Goal: Information Seeking & Learning: Learn about a topic

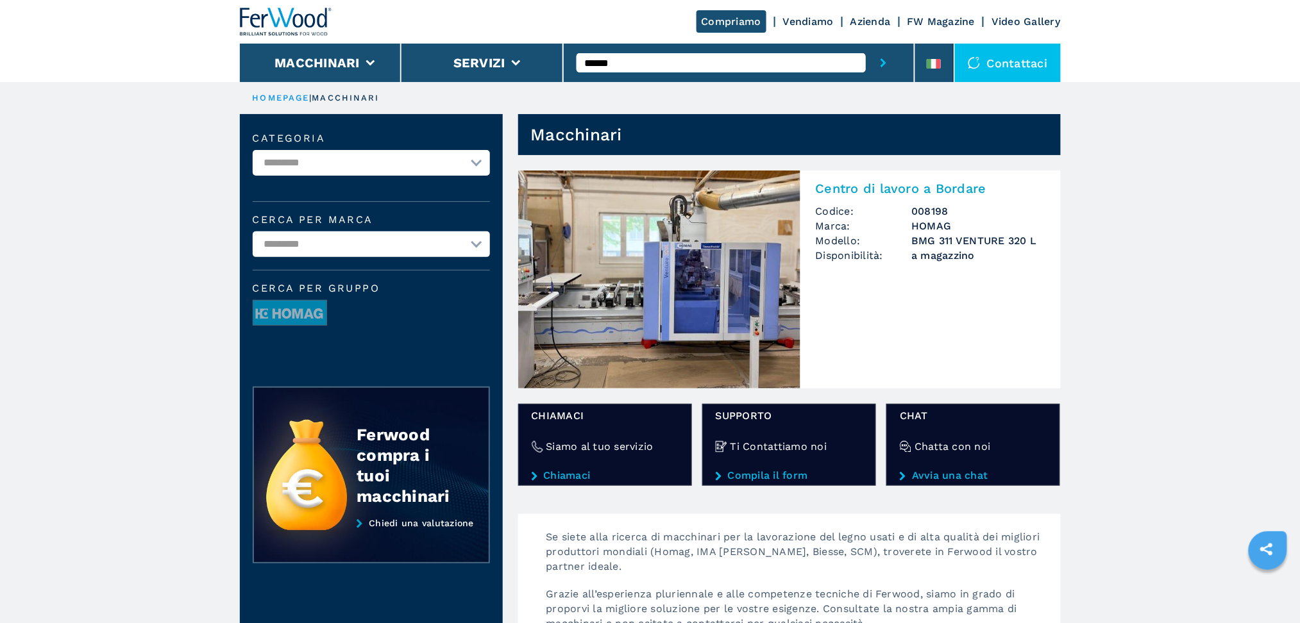
click at [698, 265] on img at bounding box center [659, 280] width 282 height 218
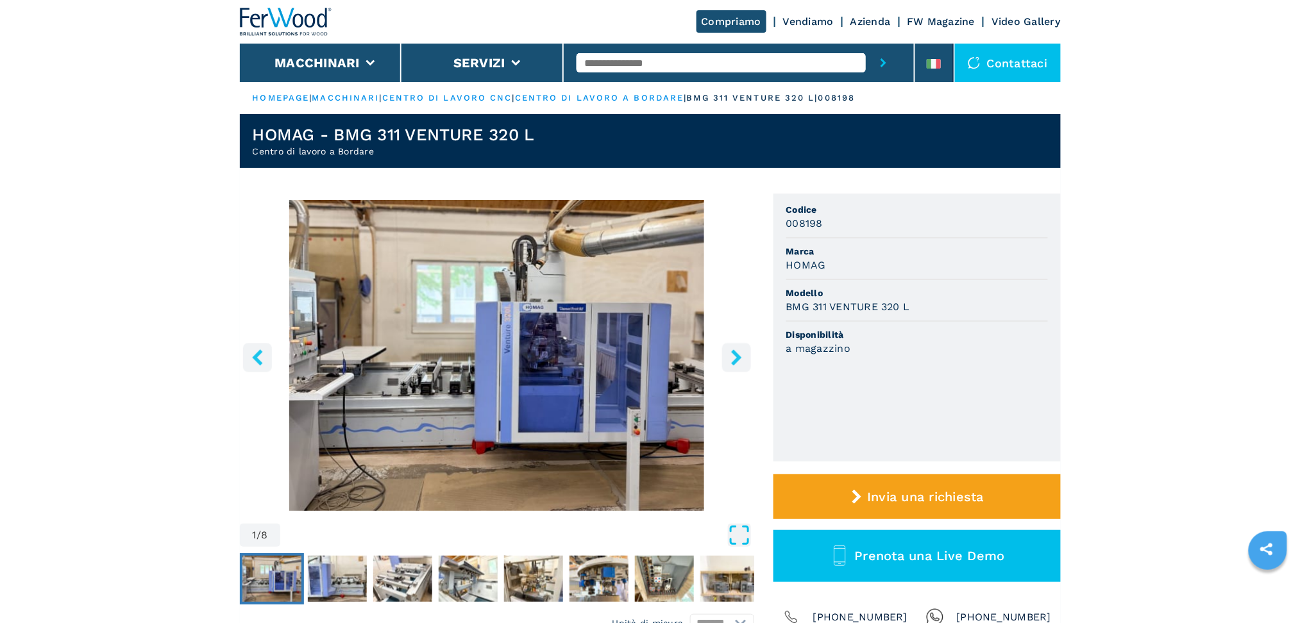
click at [745, 540] on icon "Open Fullscreen" at bounding box center [739, 535] width 23 height 23
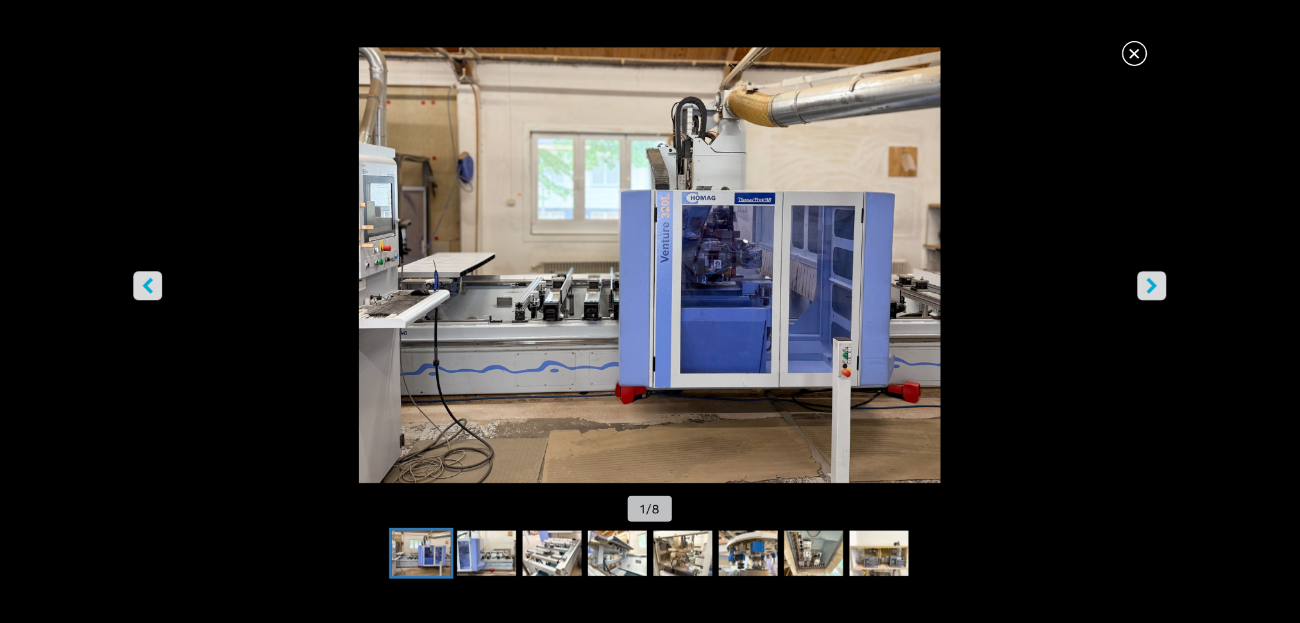
click at [1152, 286] on icon "right-button" at bounding box center [1152, 286] width 16 height 16
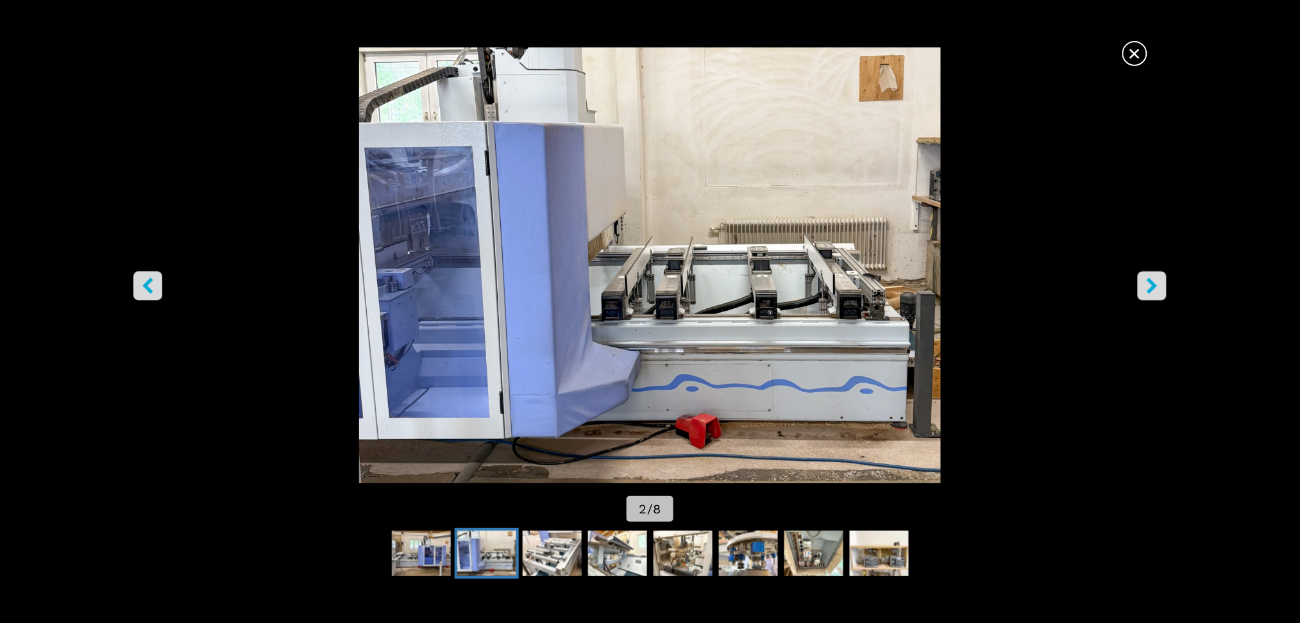
click at [1151, 286] on icon "right-button" at bounding box center [1152, 286] width 16 height 16
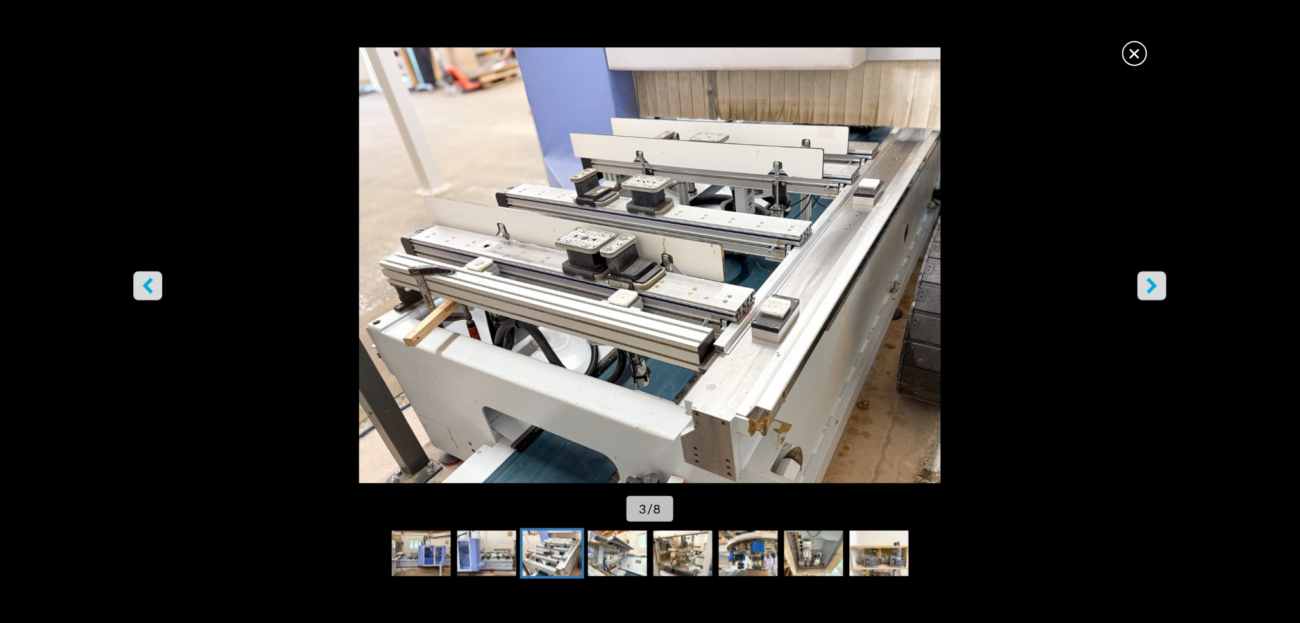
click at [1151, 286] on icon "right-button" at bounding box center [1152, 286] width 16 height 16
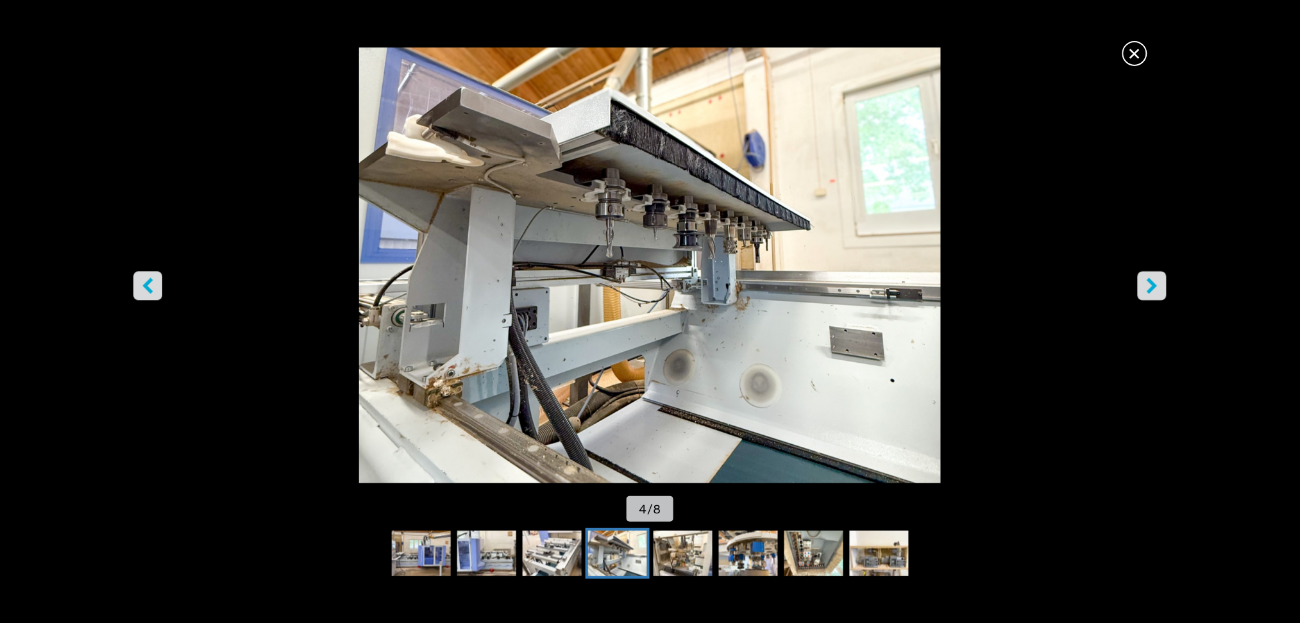
click at [1151, 286] on icon "right-button" at bounding box center [1152, 286] width 16 height 16
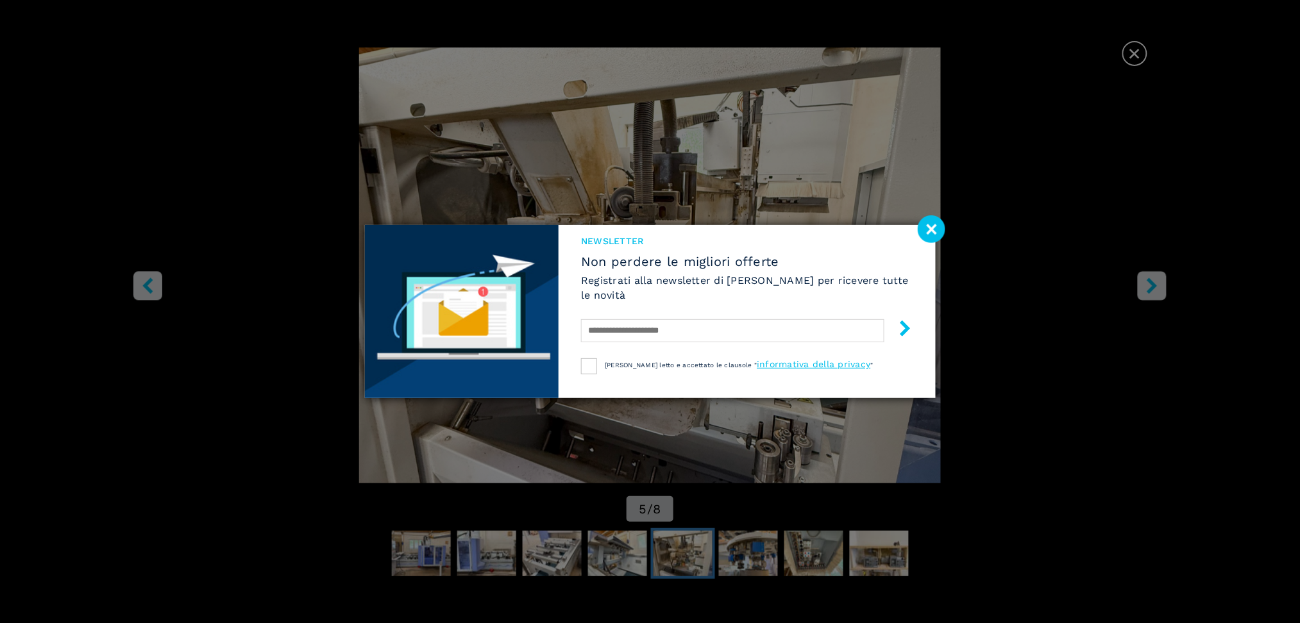
click at [937, 231] on image at bounding box center [932, 229] width 28 height 28
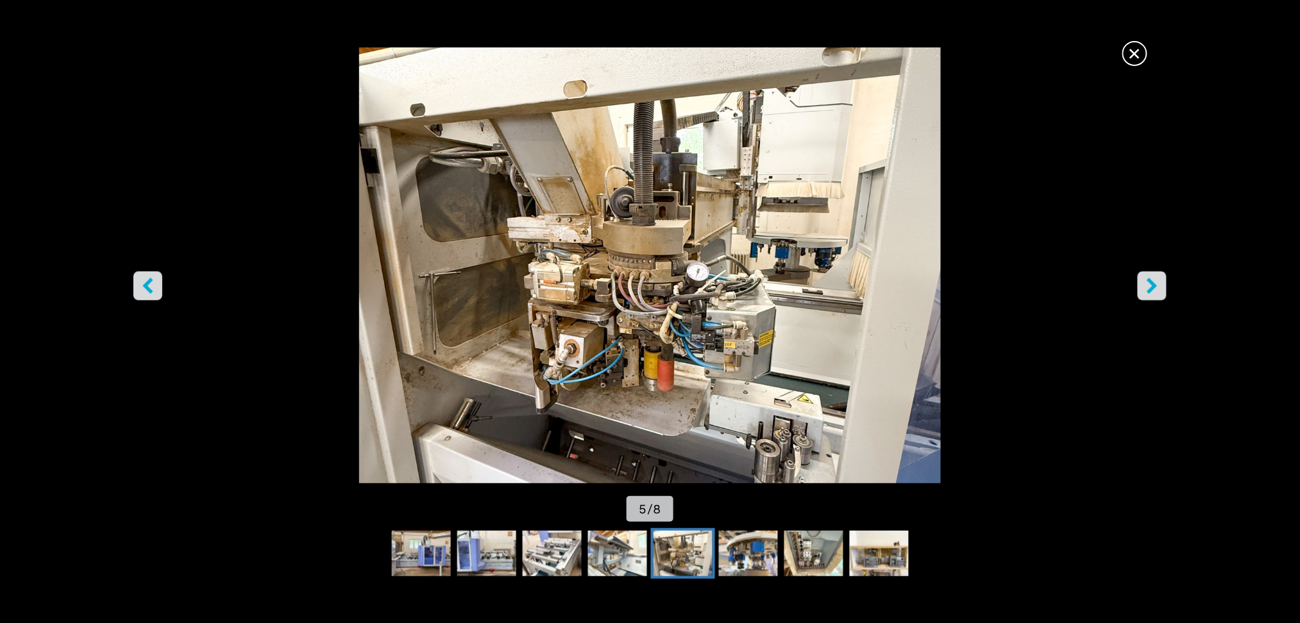
click at [1154, 289] on icon "right-button" at bounding box center [1152, 286] width 10 height 16
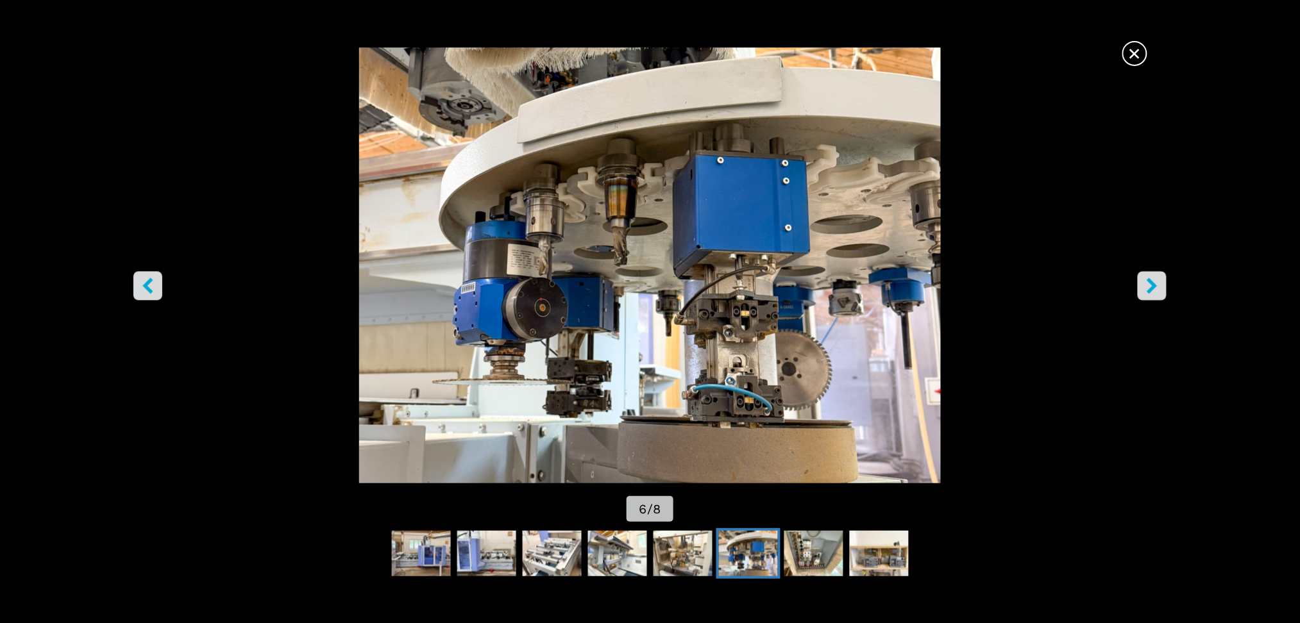
click at [1148, 287] on icon "right-button" at bounding box center [1152, 286] width 16 height 16
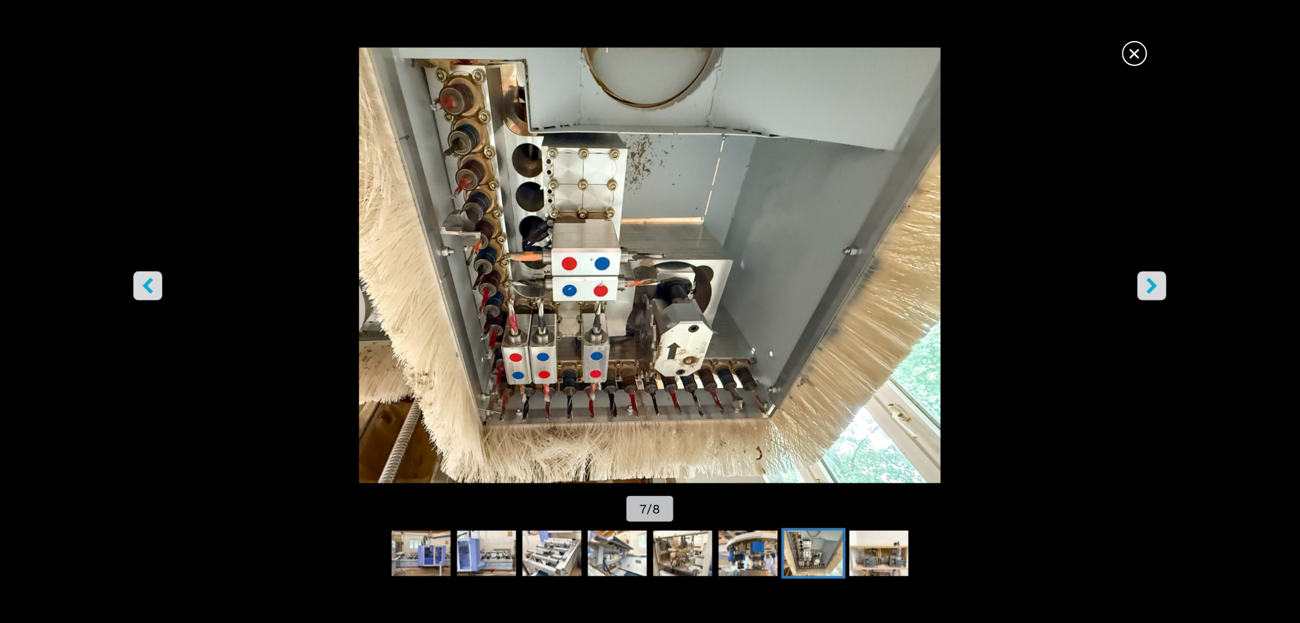
click at [1148, 287] on icon "right-button" at bounding box center [1152, 286] width 16 height 16
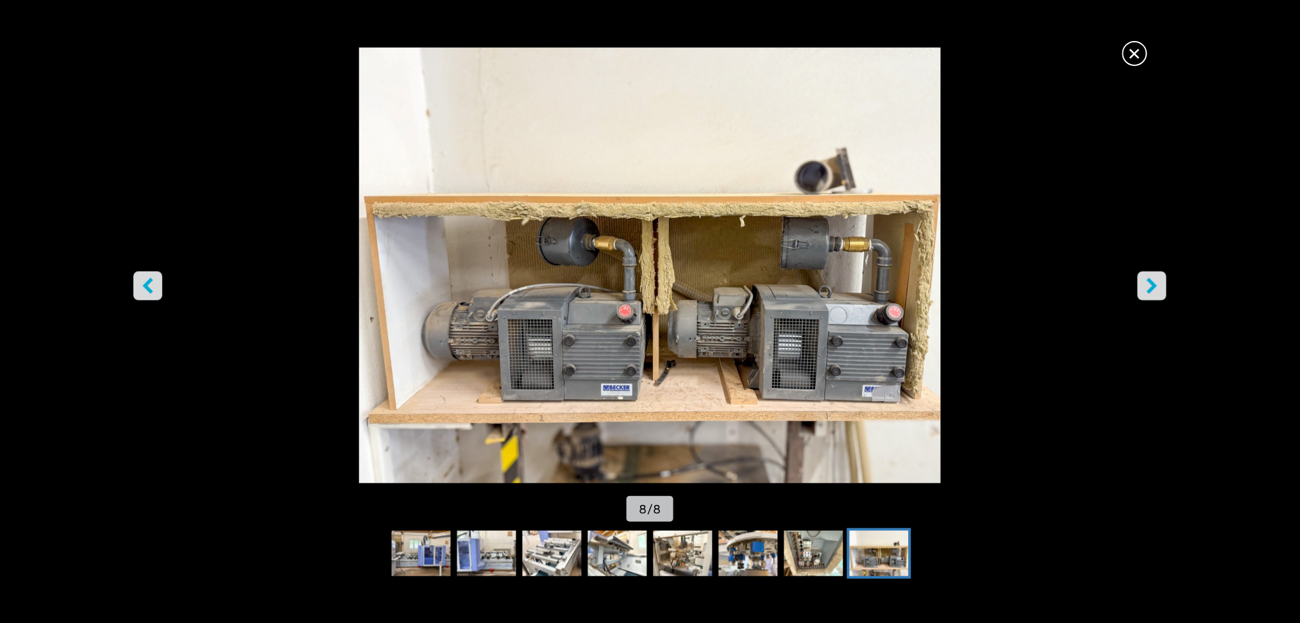
click at [1148, 287] on icon "right-button" at bounding box center [1152, 286] width 16 height 16
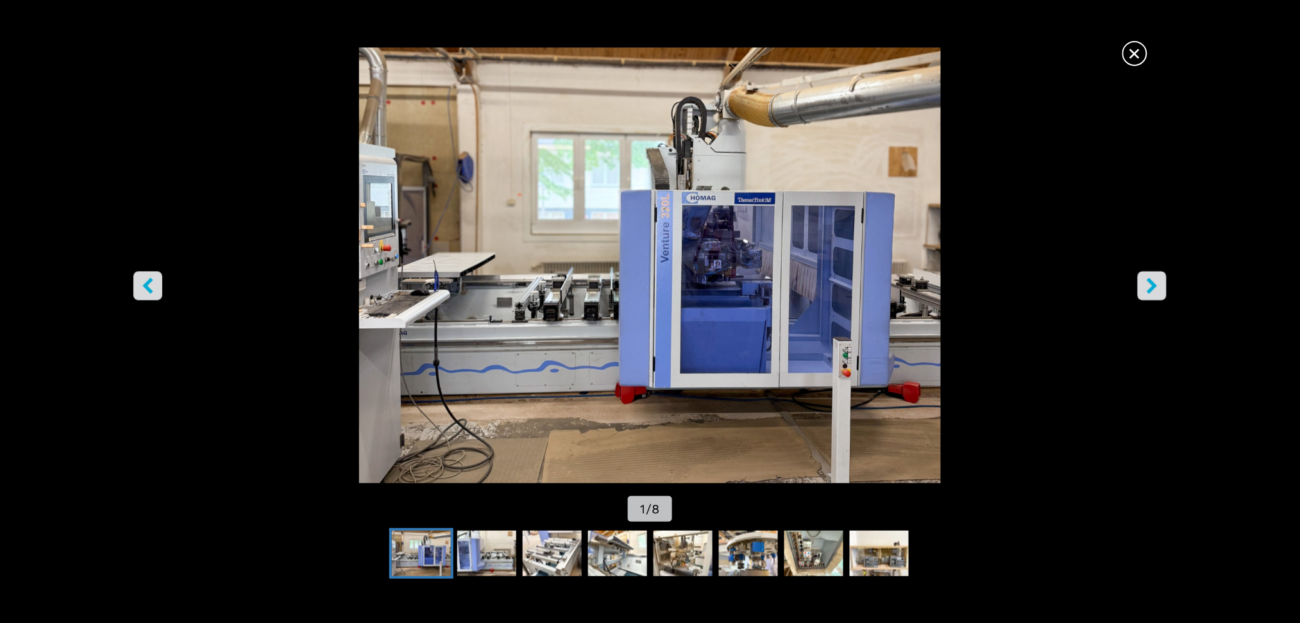
click at [1148, 287] on icon "right-button" at bounding box center [1152, 286] width 16 height 16
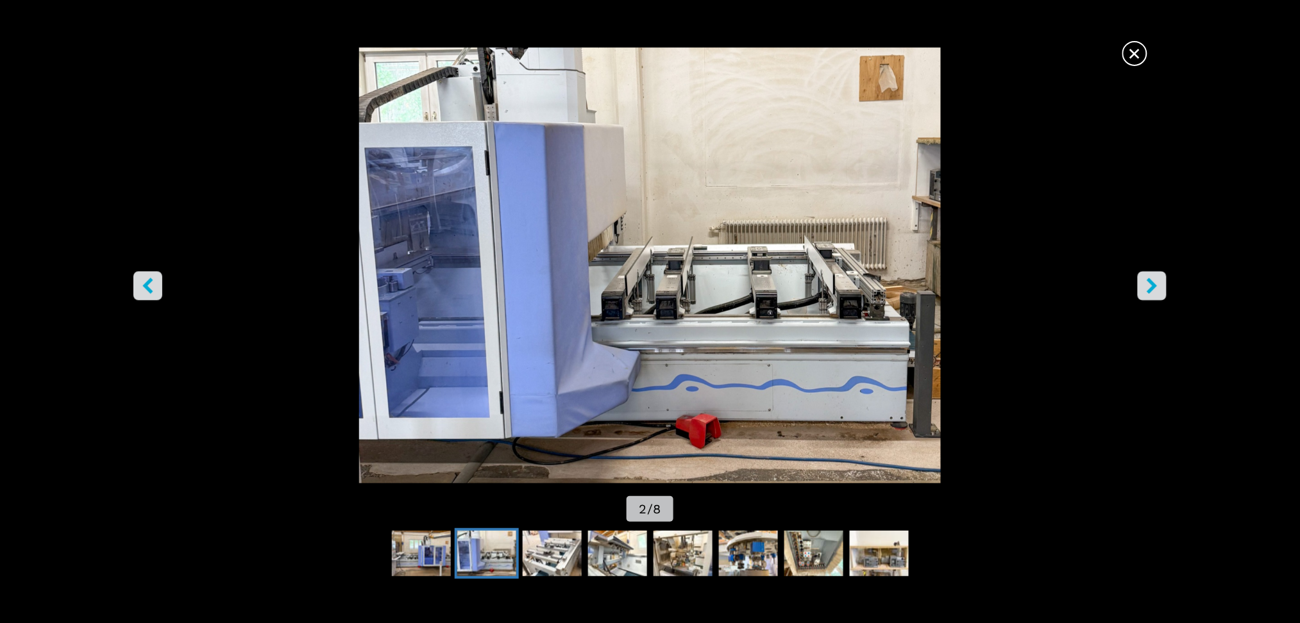
click at [1130, 55] on span "×" at bounding box center [1134, 51] width 22 height 22
